Goal: Information Seeking & Learning: Get advice/opinions

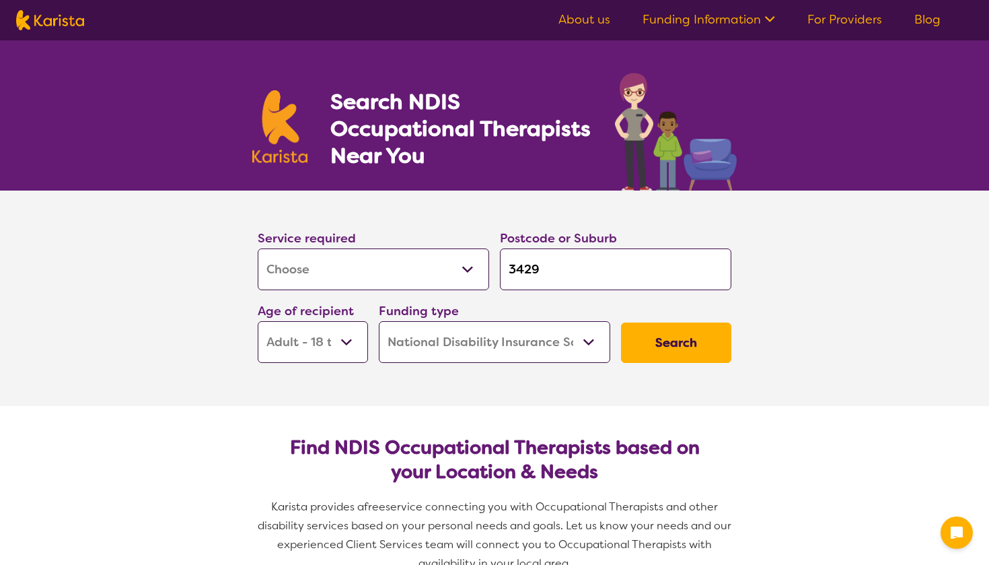
select select "[MEDICAL_DATA]"
select select "AD"
select select "NDIS"
select select "[MEDICAL_DATA]"
select select "AD"
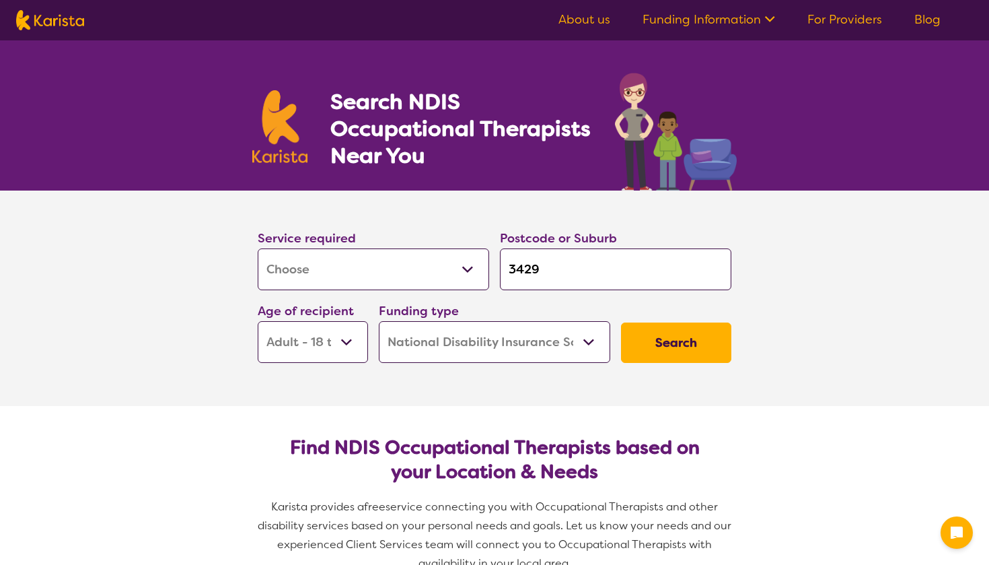
select select "NDIS"
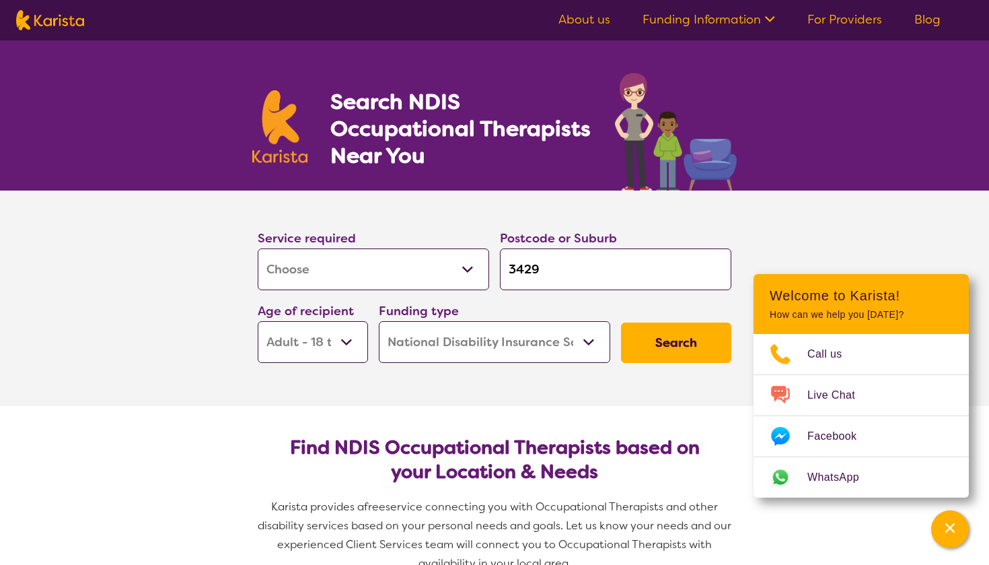
click at [668, 345] on button "Search" at bounding box center [676, 342] width 110 height 40
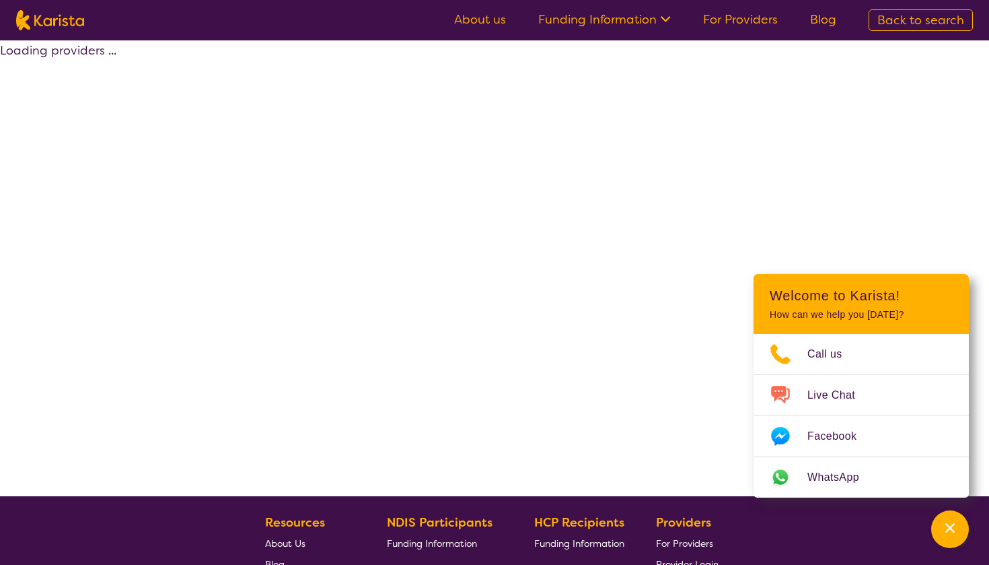
select select "by_score"
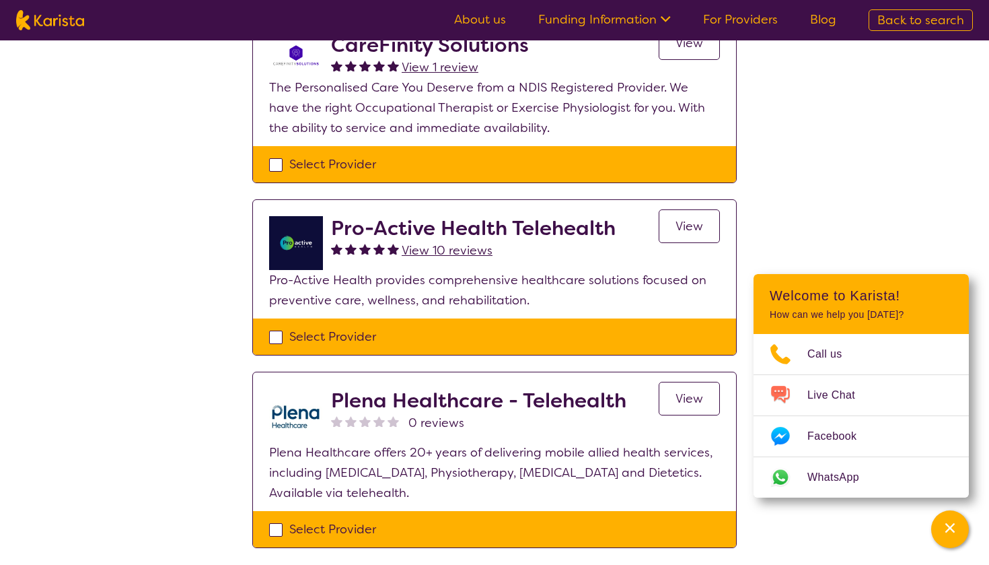
scroll to position [665, 0]
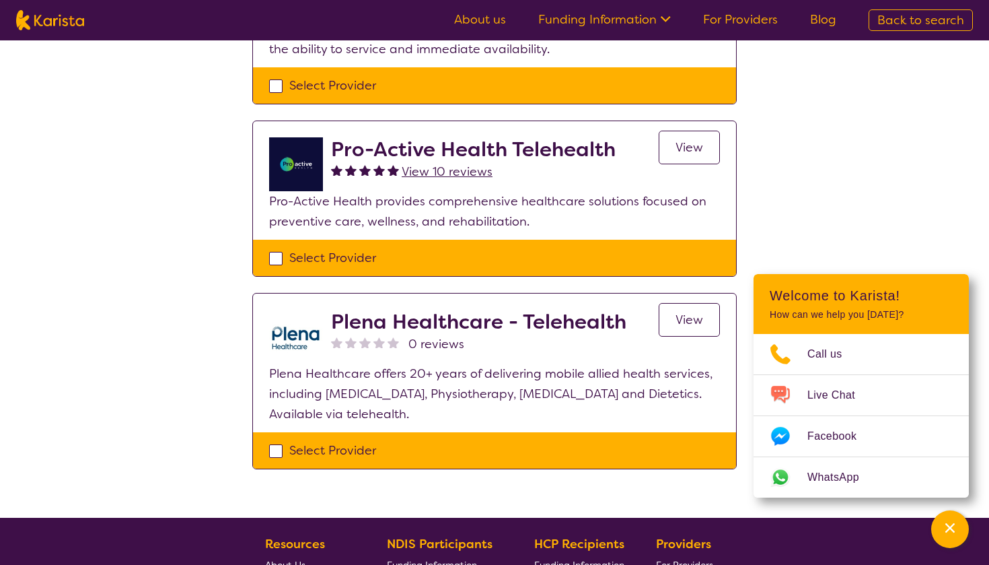
click at [692, 139] on span "View" at bounding box center [690, 147] width 28 height 16
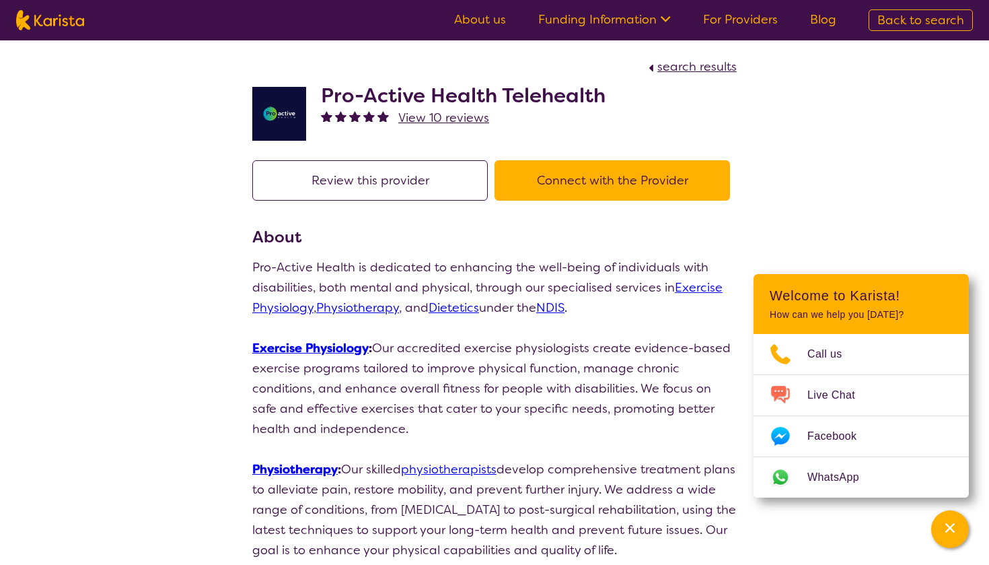
click at [567, 176] on button "Connect with the Provider" at bounding box center [613, 180] width 236 height 40
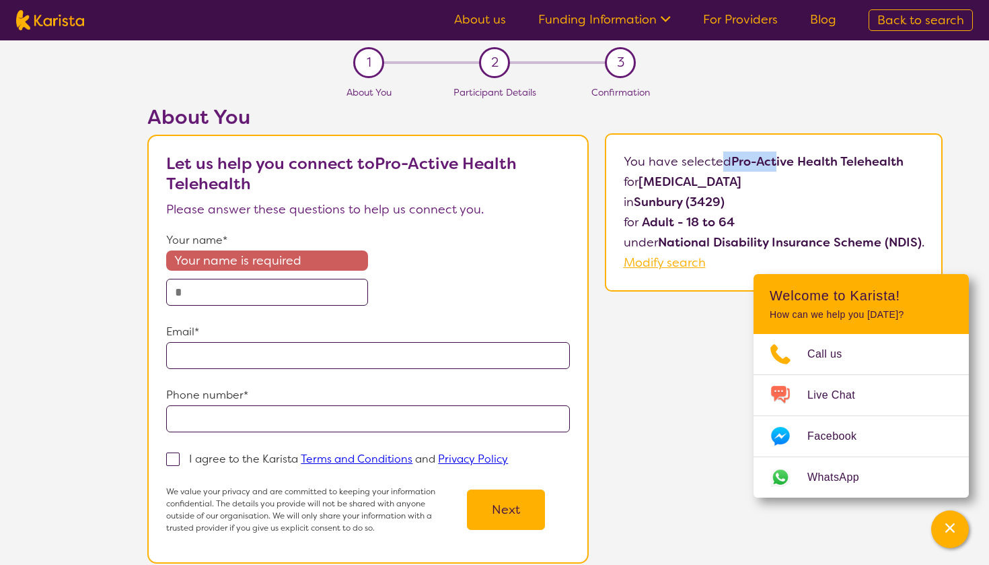
drag, startPoint x: 736, startPoint y: 165, endPoint x: 795, endPoint y: 168, distance: 60.0
click at [795, 168] on b "Pro-Active Health Telehealth" at bounding box center [818, 161] width 172 height 16
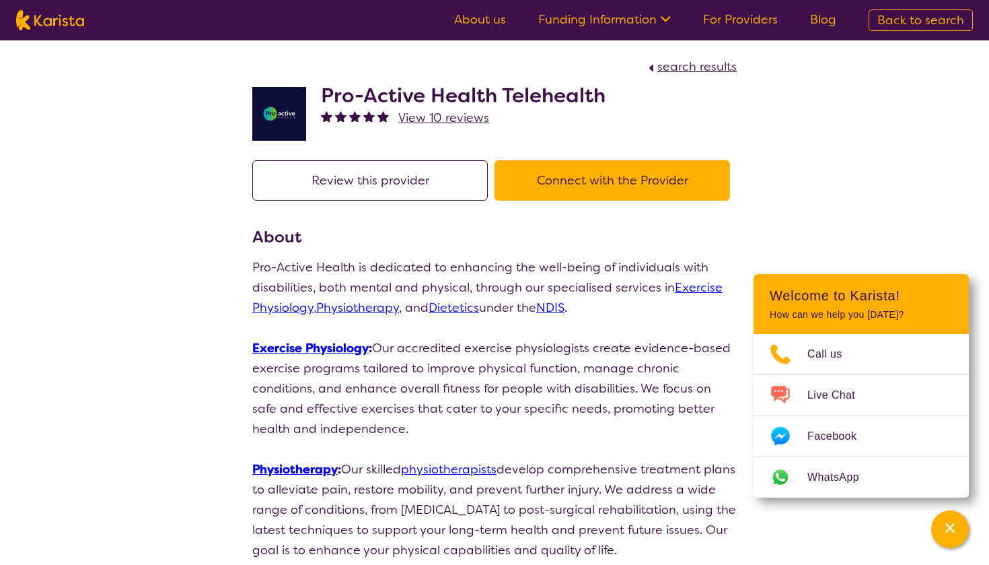
select select "by_score"
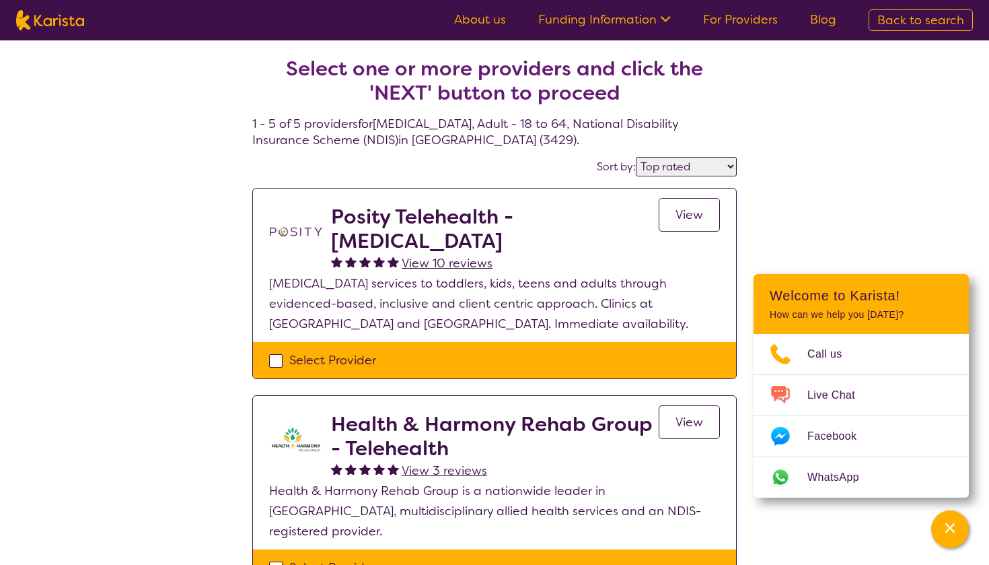
scroll to position [665, 0]
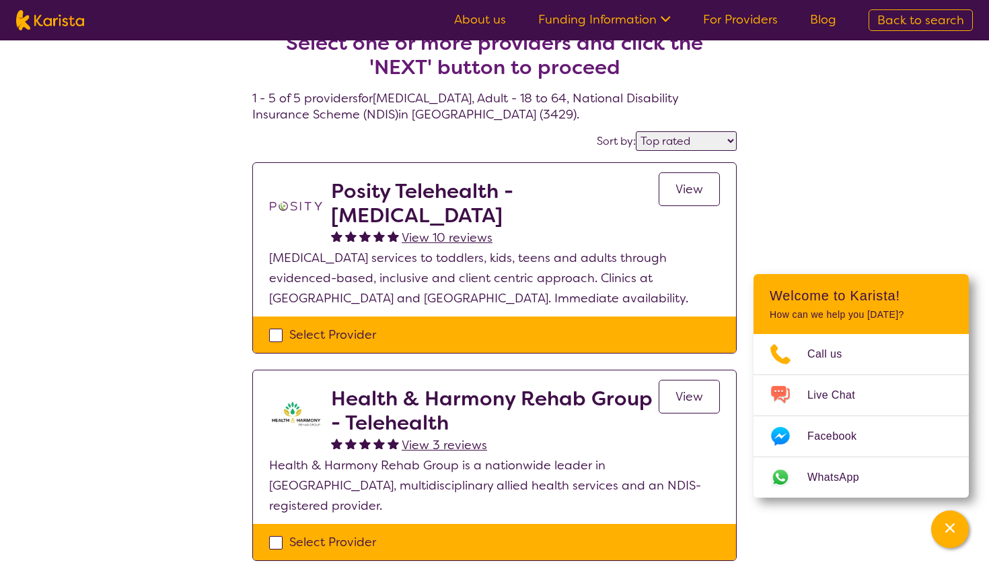
scroll to position [24, 0]
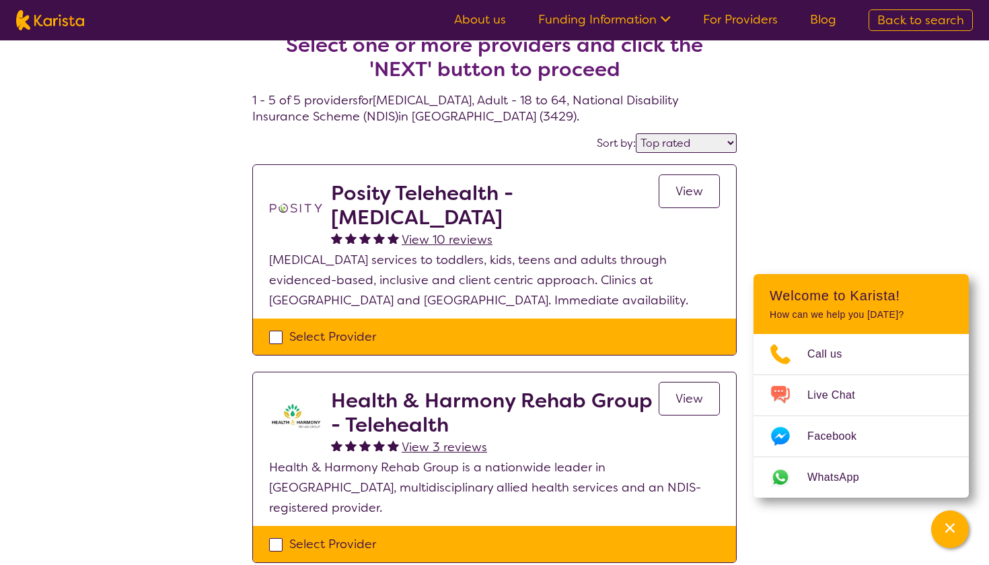
click at [686, 200] on link "View" at bounding box center [689, 191] width 61 height 34
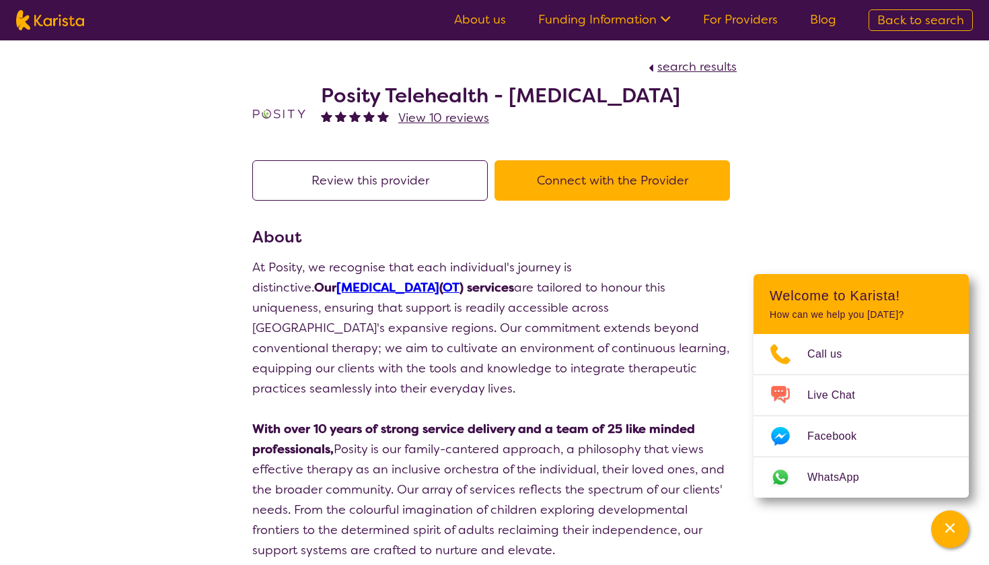
drag, startPoint x: 318, startPoint y: 98, endPoint x: 743, endPoint y: 100, distance: 424.7
click at [743, 100] on section "search results Posity Telehealth - [MEDICAL_DATA] View 10 reviews" at bounding box center [494, 92] width 517 height 104
copy h2 "Posity Telehealth - [MEDICAL_DATA]"
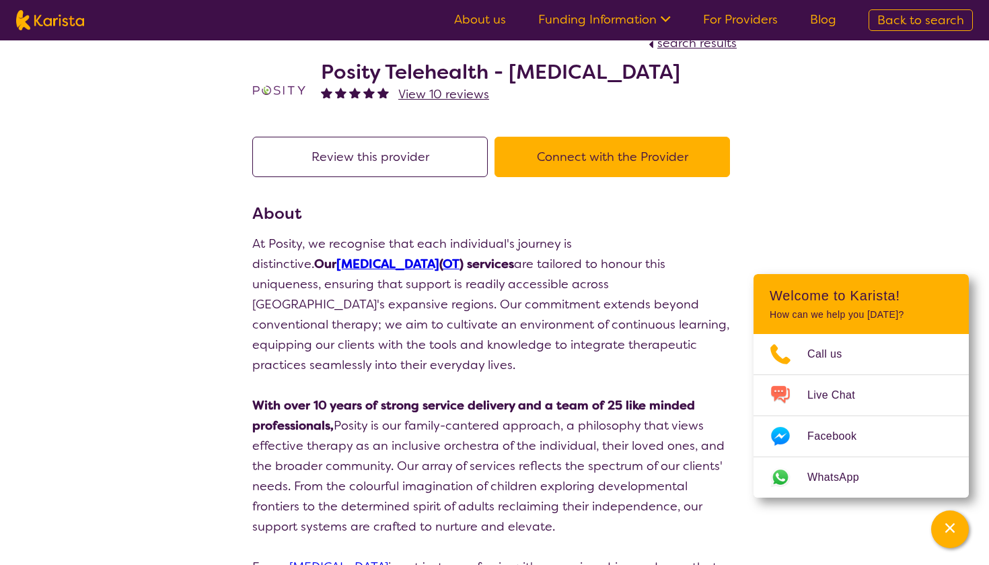
select select "by_score"
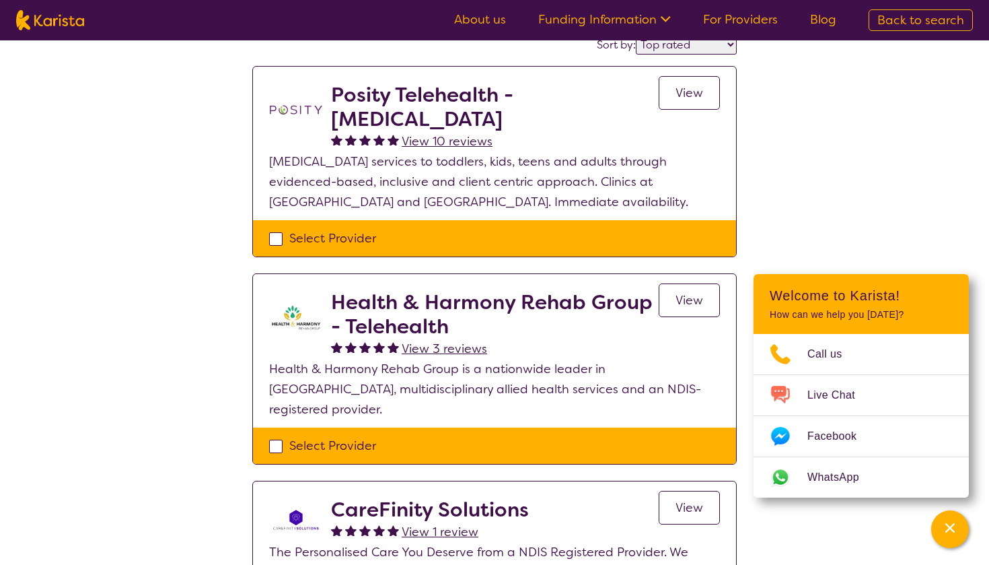
scroll to position [156, 0]
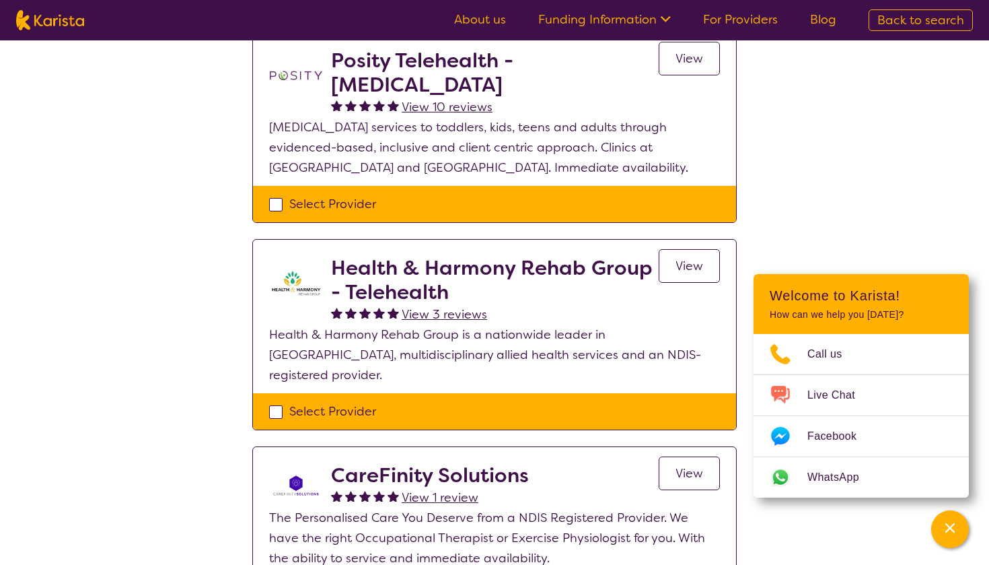
click at [669, 281] on link "View" at bounding box center [689, 266] width 61 height 34
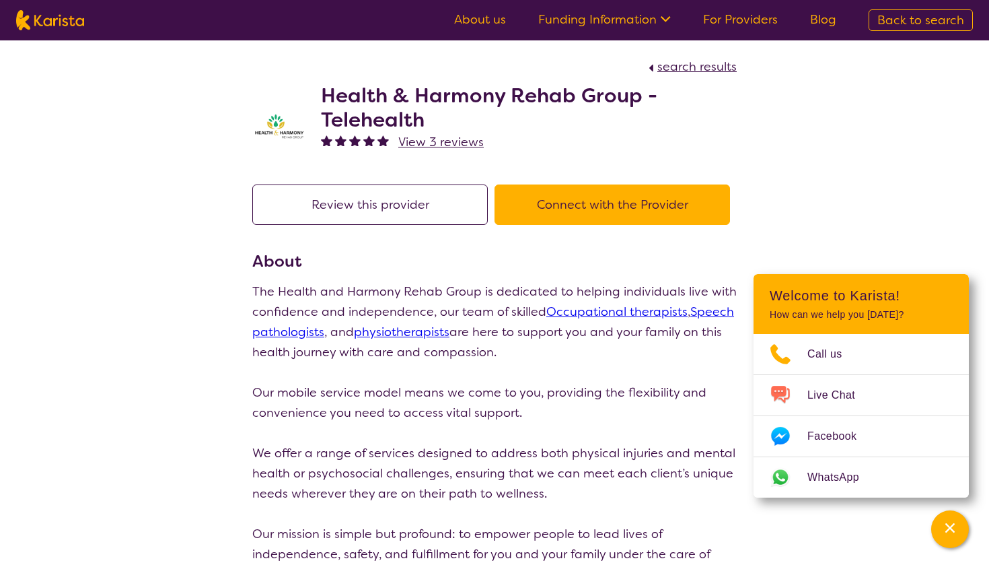
click at [707, 211] on button "Connect with the Provider" at bounding box center [613, 204] width 236 height 40
